Goal: Navigation & Orientation: Find specific page/section

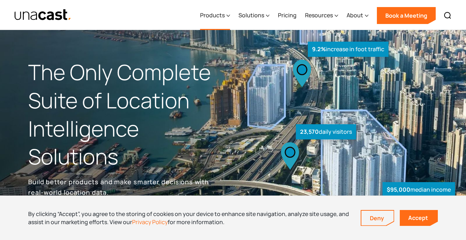
click at [227, 14] on div "Products" at bounding box center [215, 15] width 30 height 29
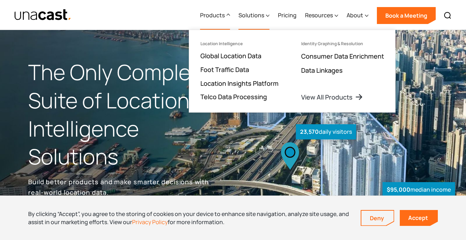
click at [255, 14] on div "Solutions" at bounding box center [252, 15] width 26 height 8
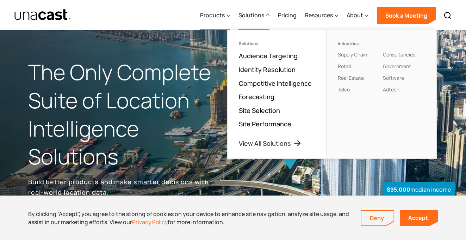
click at [230, 19] on icon at bounding box center [229, 15] width 4 height 7
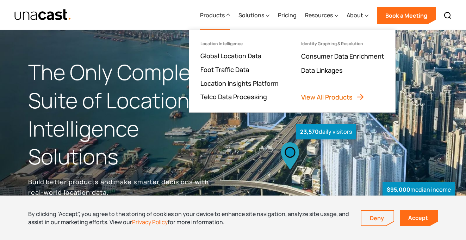
click at [328, 95] on link "View All Products" at bounding box center [332, 97] width 63 height 8
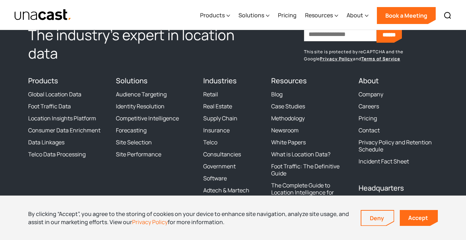
scroll to position [1089, 0]
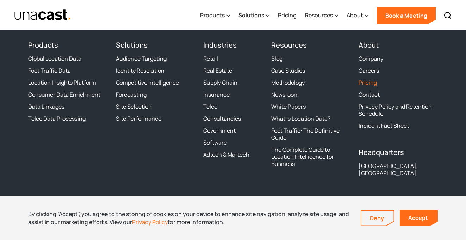
click at [372, 84] on link "Pricing" at bounding box center [368, 82] width 18 height 7
